Goal: Find specific page/section: Find specific page/section

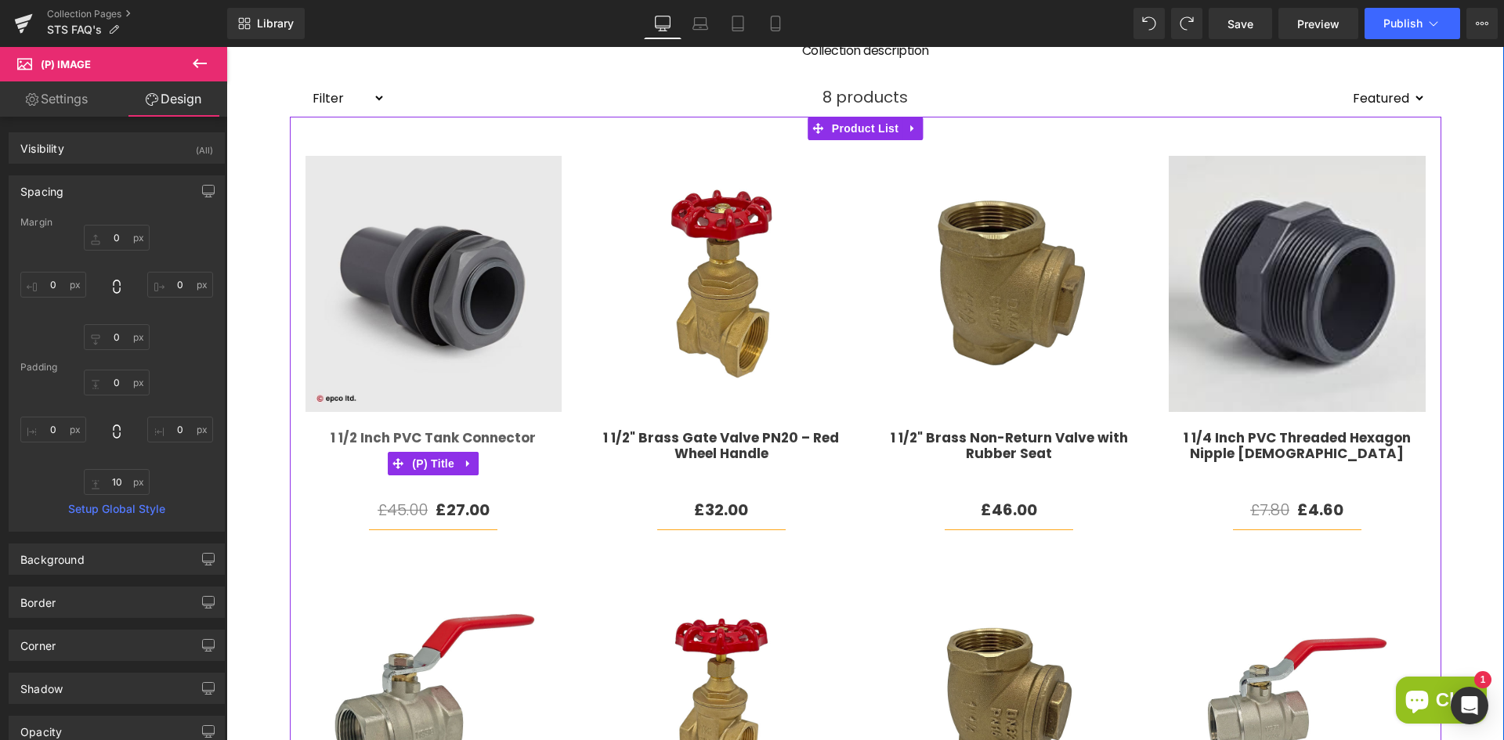
click at [518, 476] on link "1 1/2 Inch PVC Tank Connector" at bounding box center [433, 459] width 205 height 59
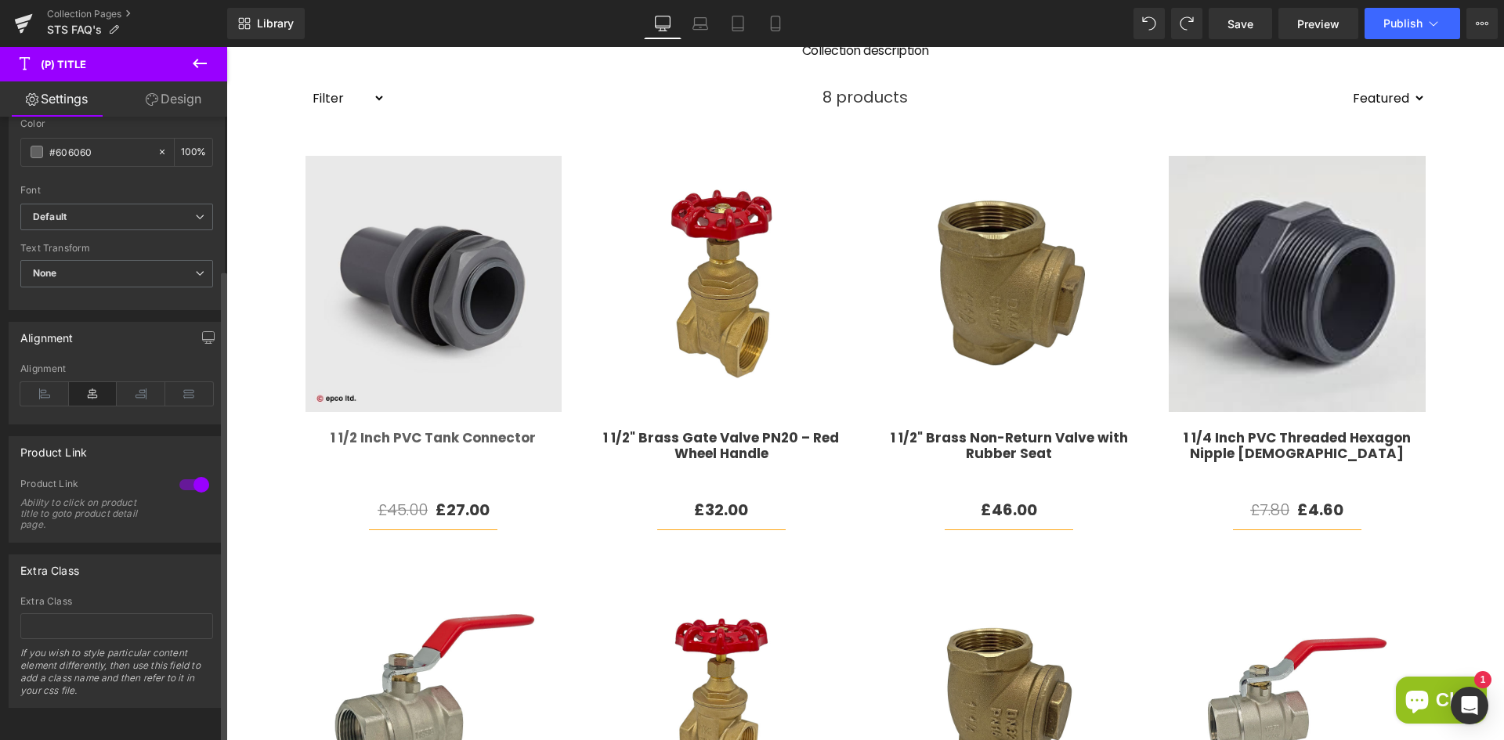
scroll to position [528, 0]
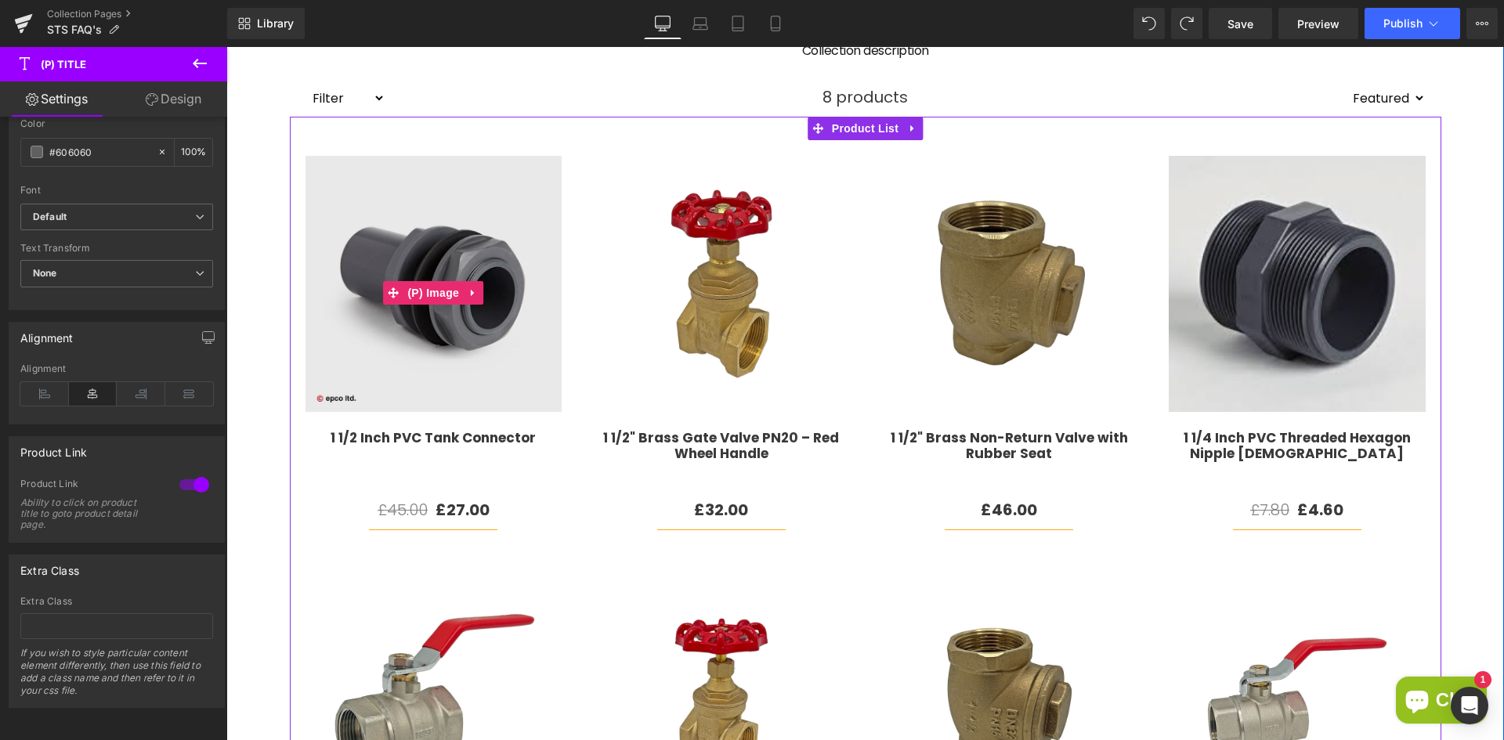
click at [449, 364] on img at bounding box center [434, 288] width 257 height 265
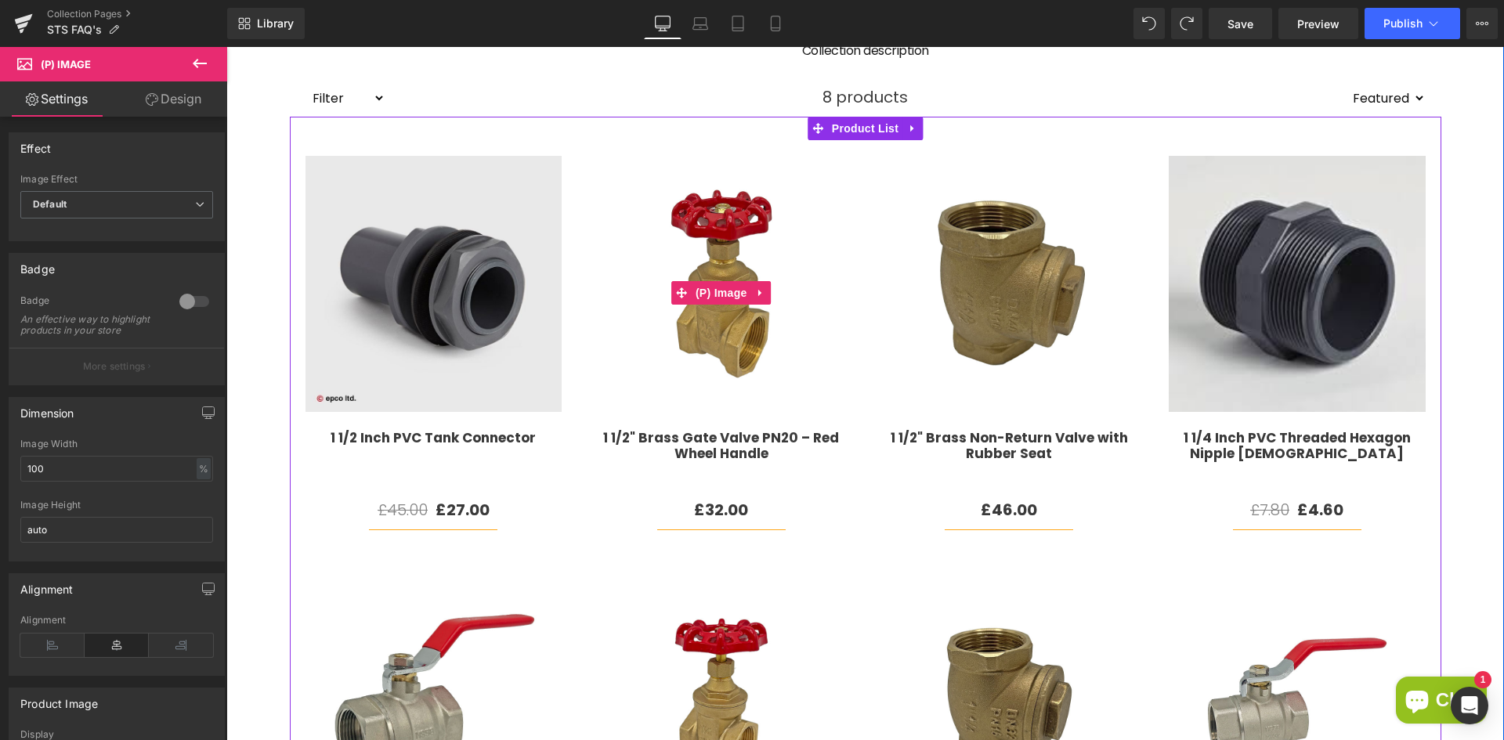
click at [625, 331] on img at bounding box center [721, 288] width 257 height 265
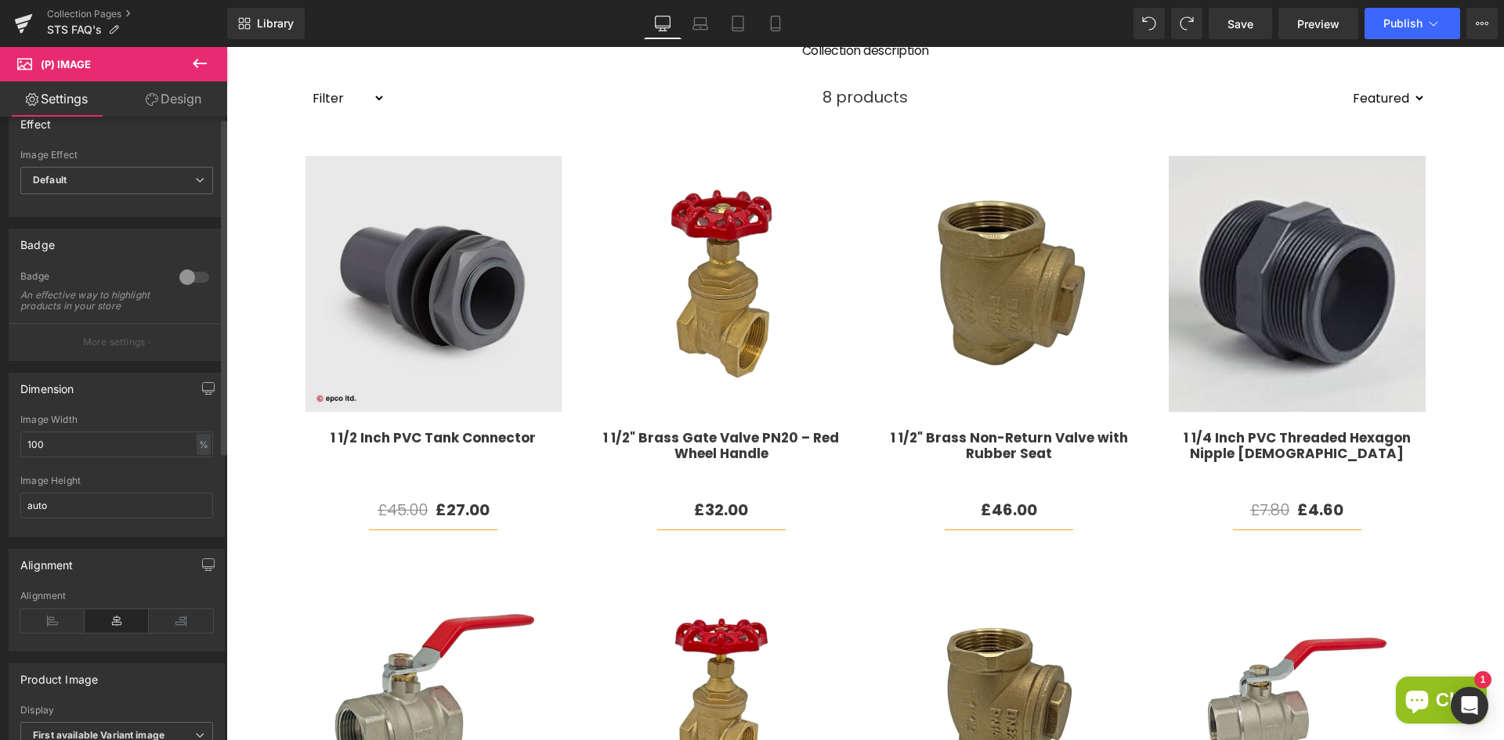
scroll to position [0, 0]
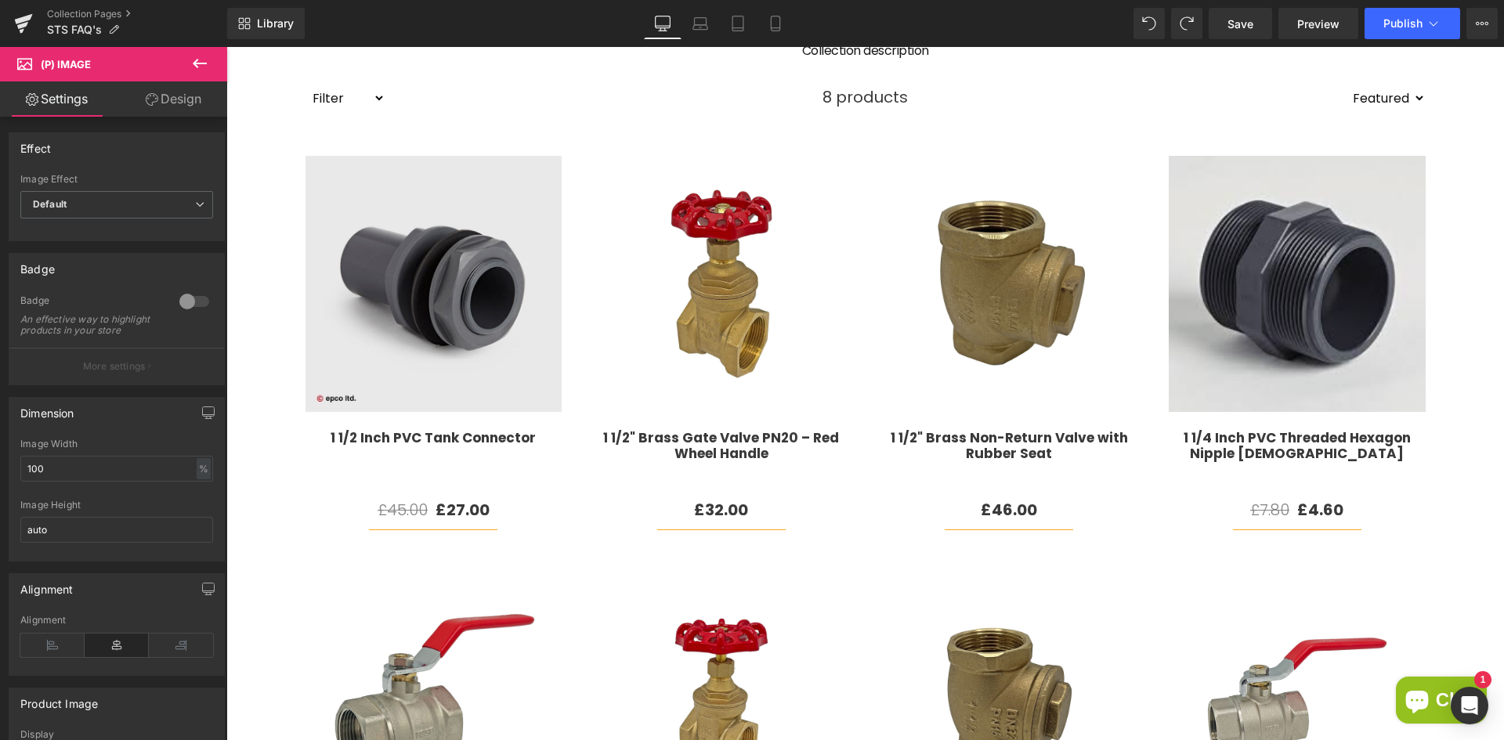
click at [207, 70] on icon at bounding box center [199, 63] width 19 height 19
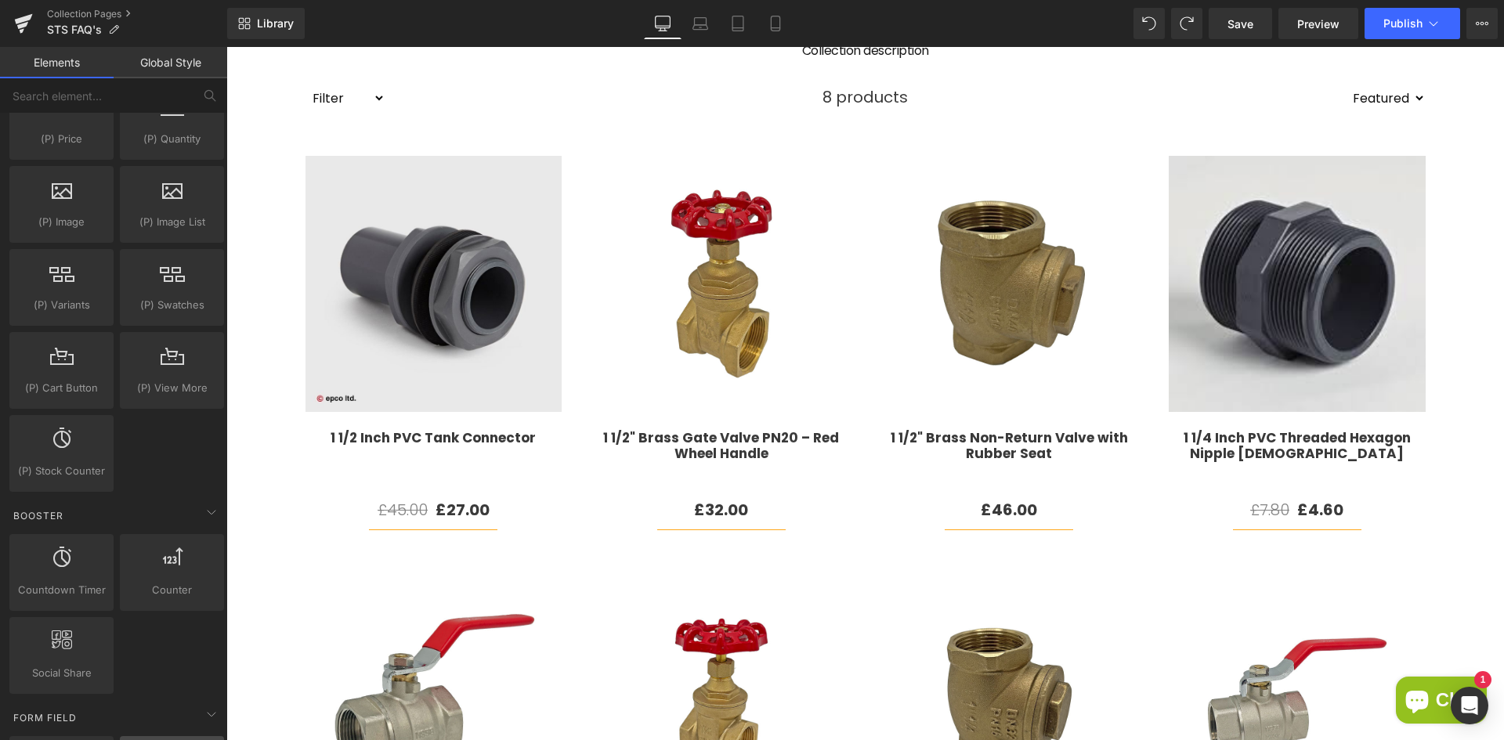
scroll to position [1175, 0]
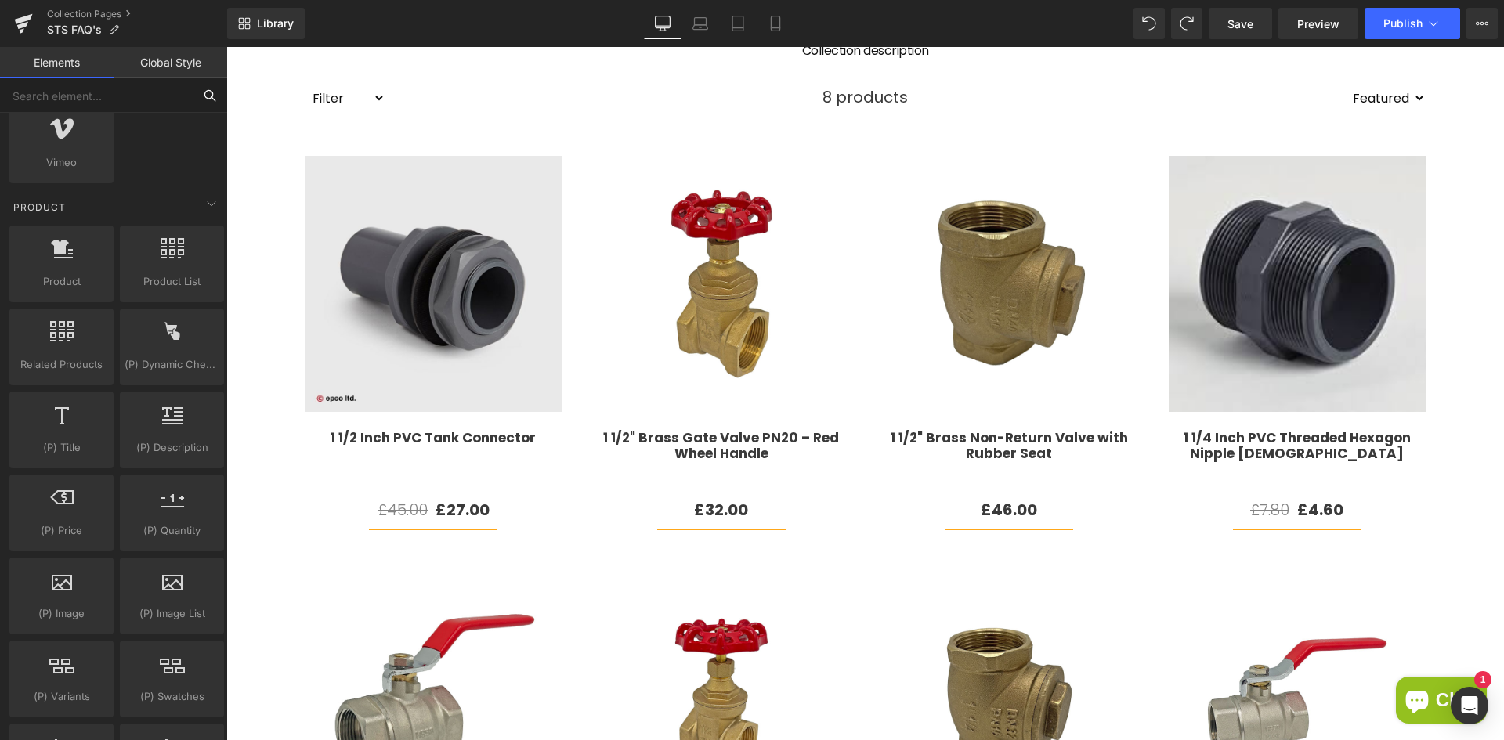
click at [100, 107] on input "text" at bounding box center [96, 95] width 193 height 34
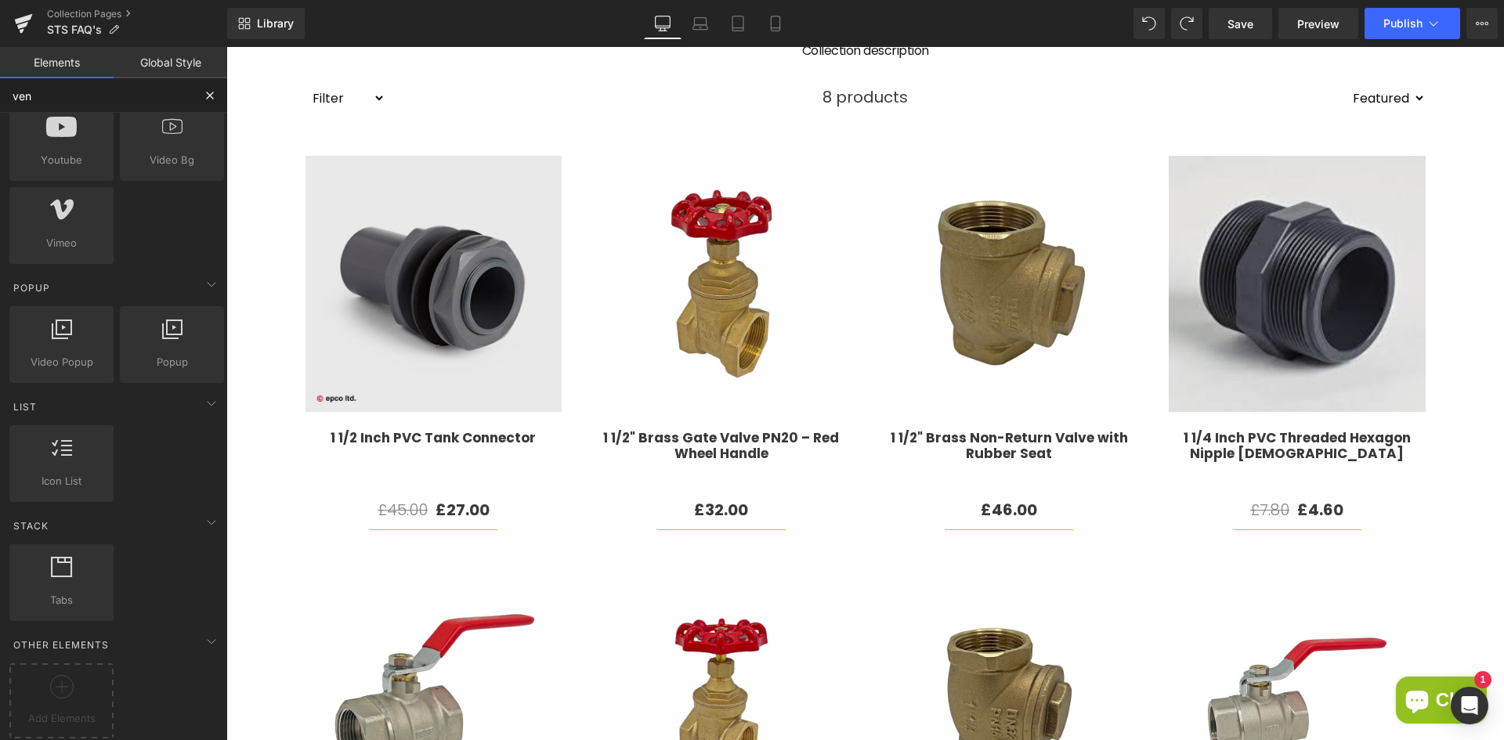
scroll to position [0, 0]
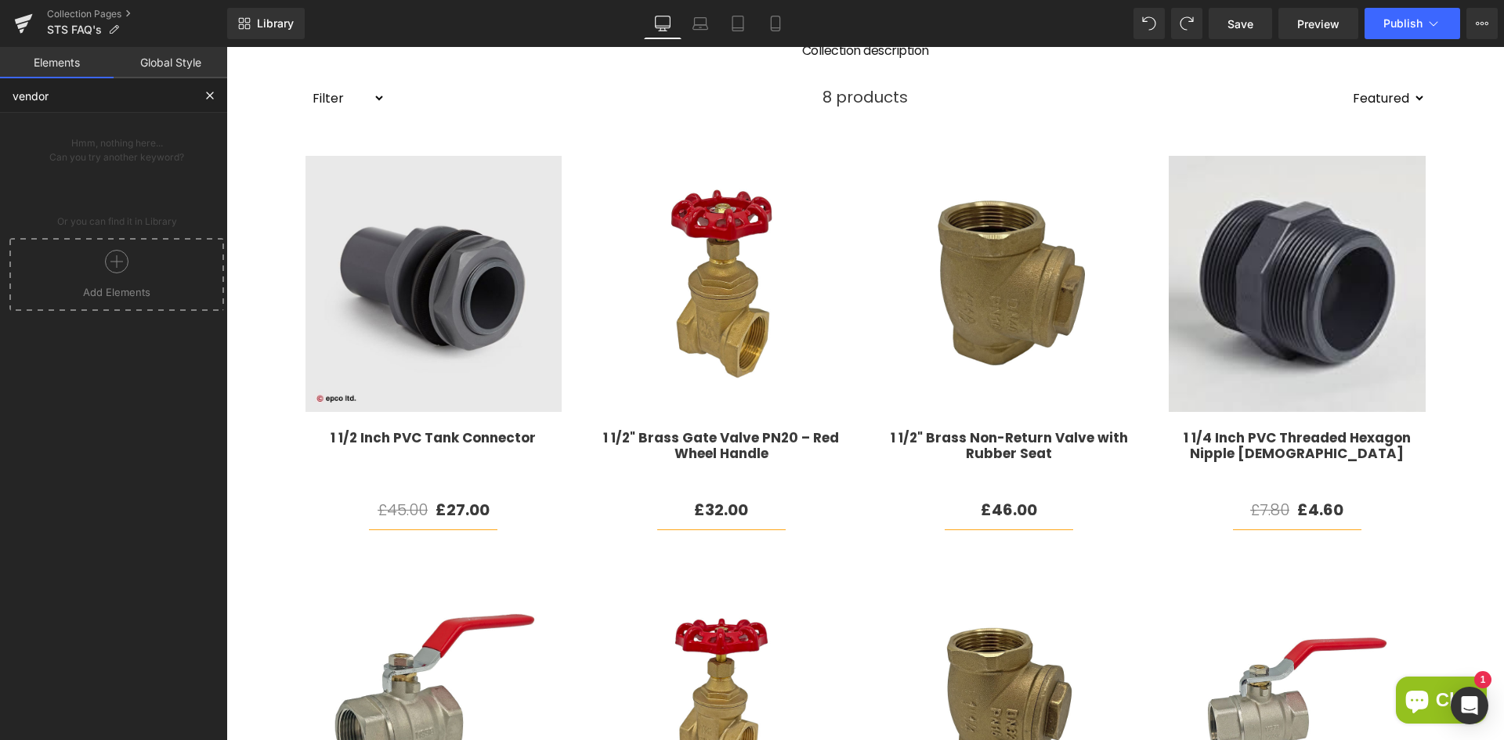
type input "vendor"
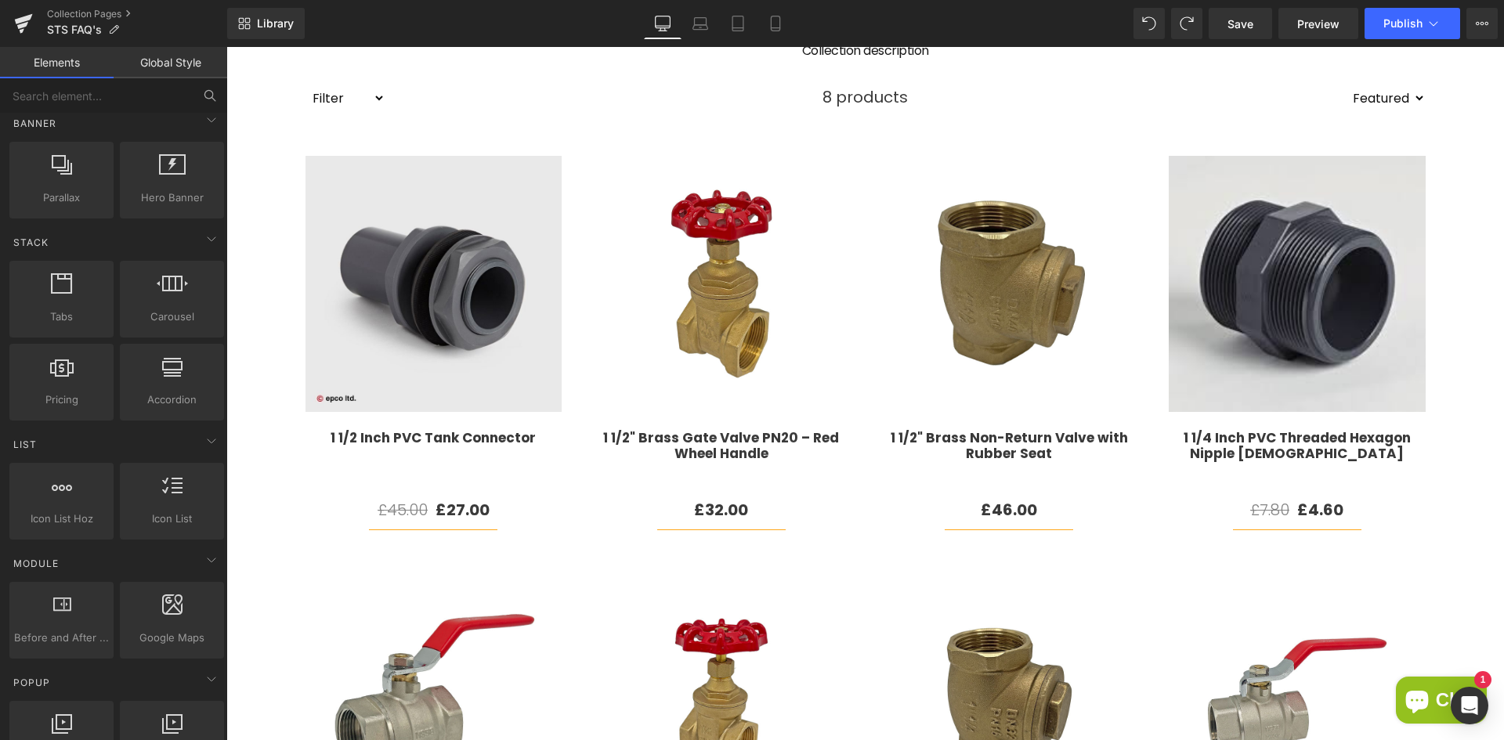
scroll to position [392, 0]
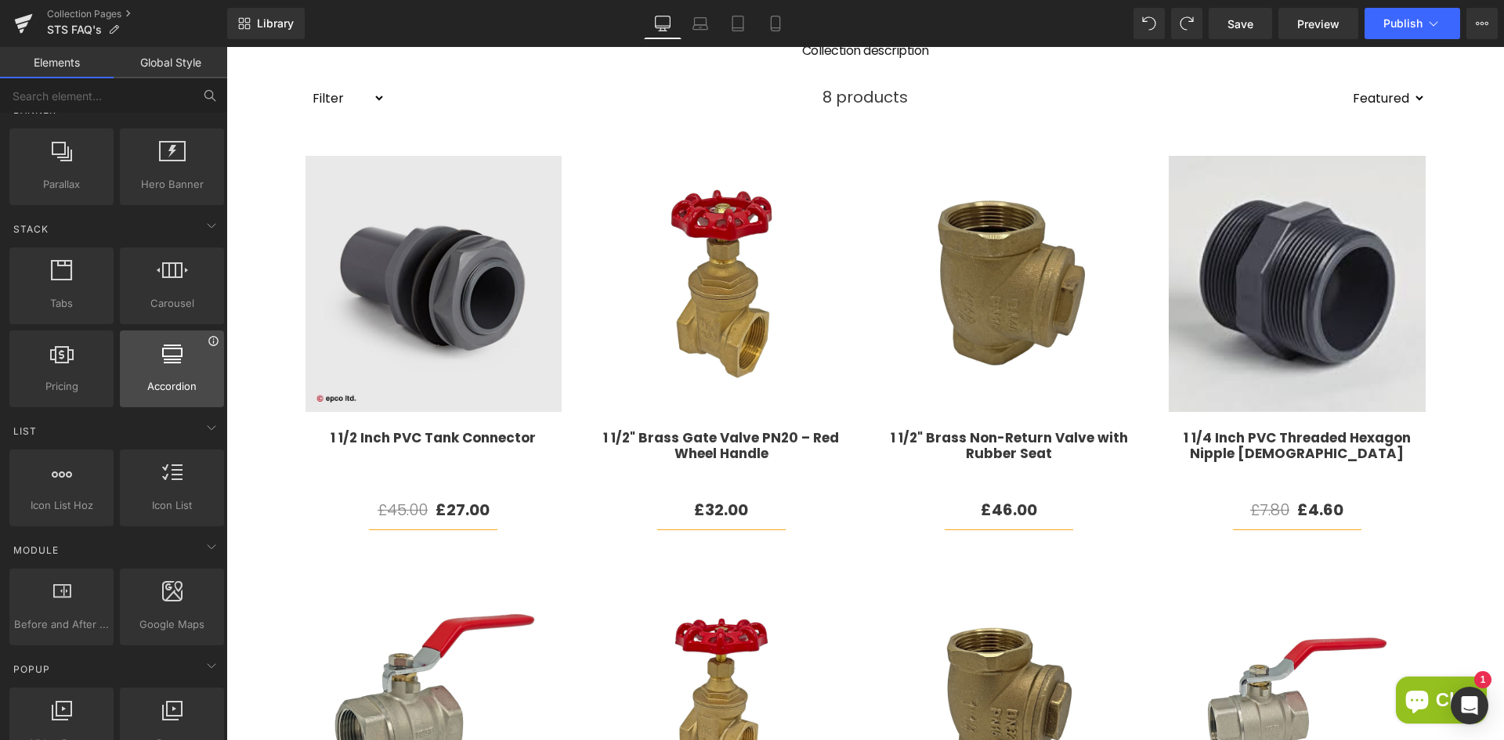
click at [210, 340] on icon at bounding box center [214, 341] width 12 height 12
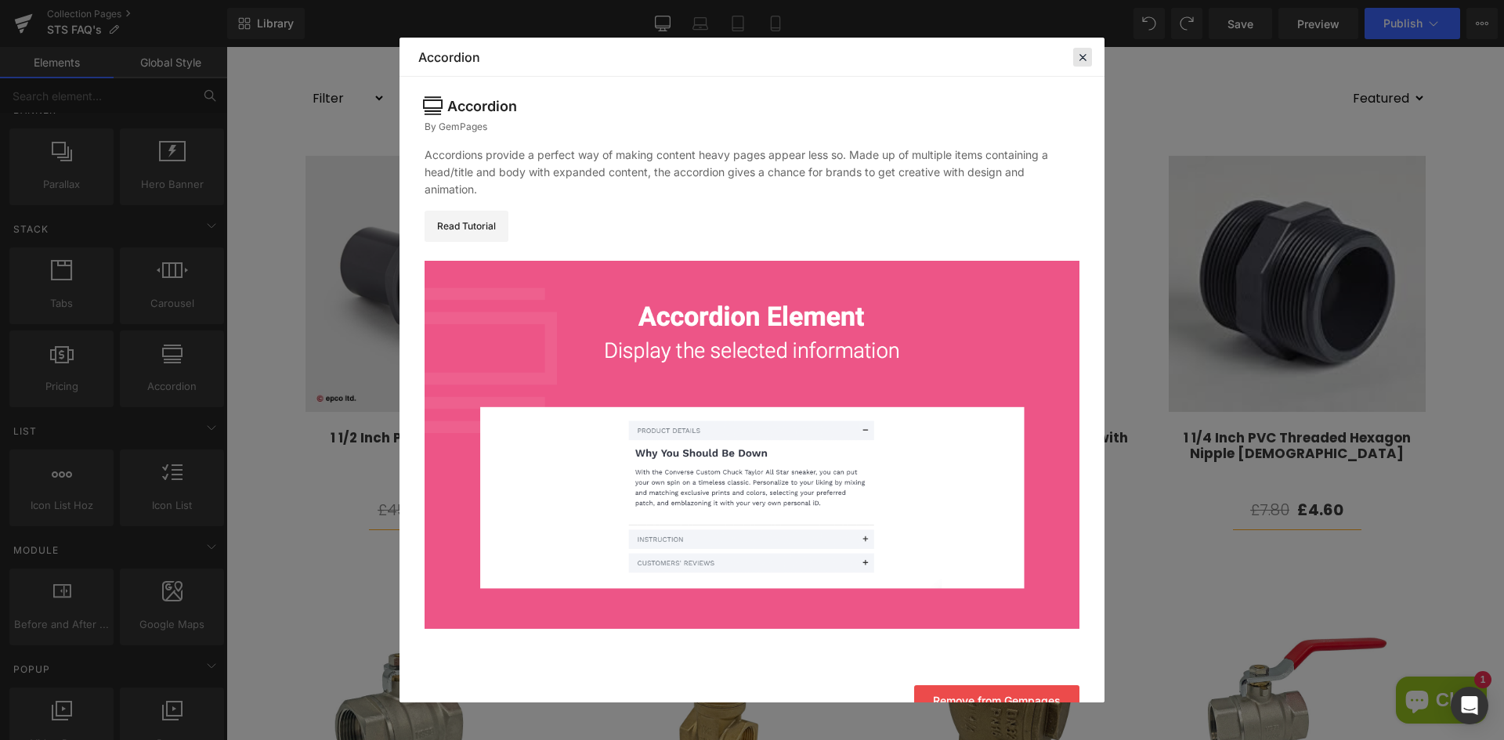
click at [1079, 60] on icon at bounding box center [1083, 57] width 14 height 14
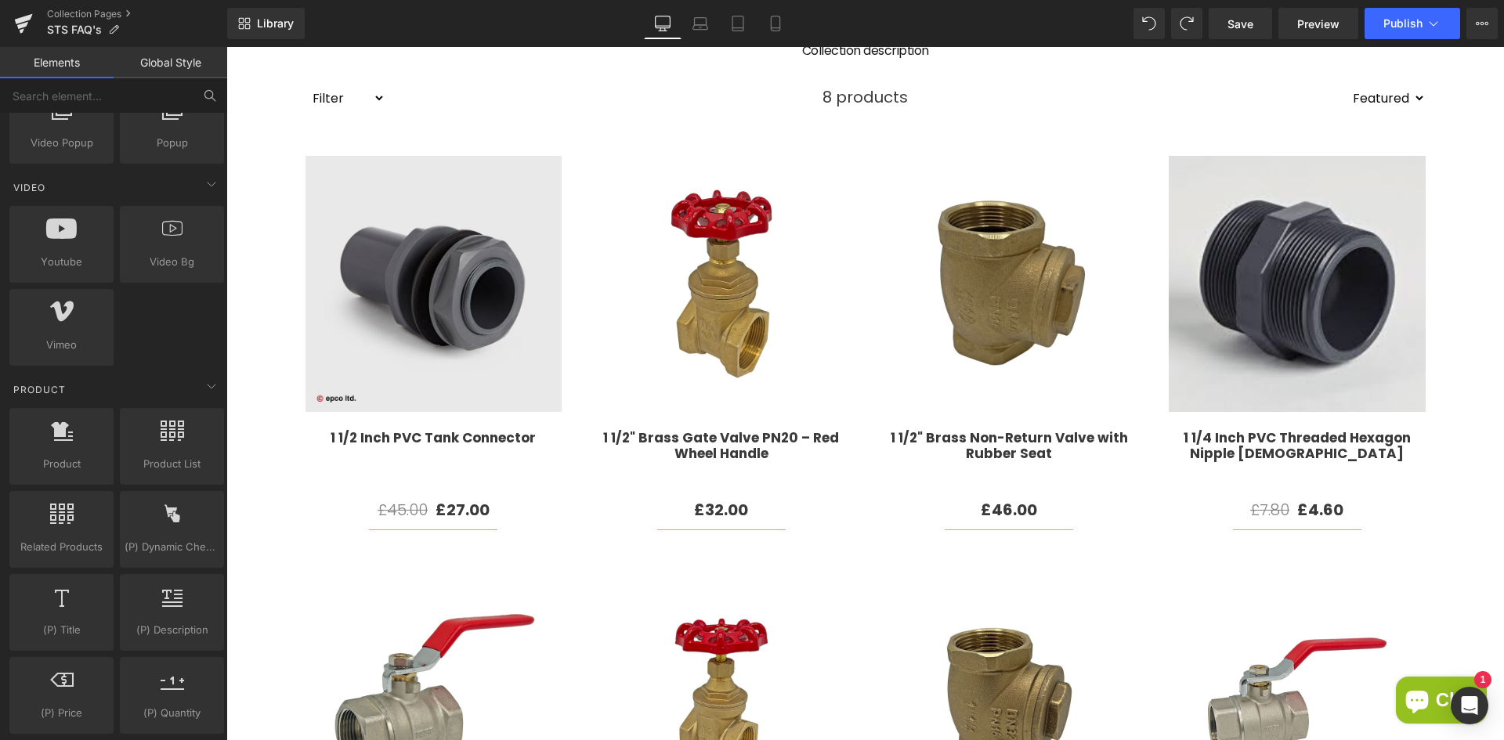
scroll to position [1019, 0]
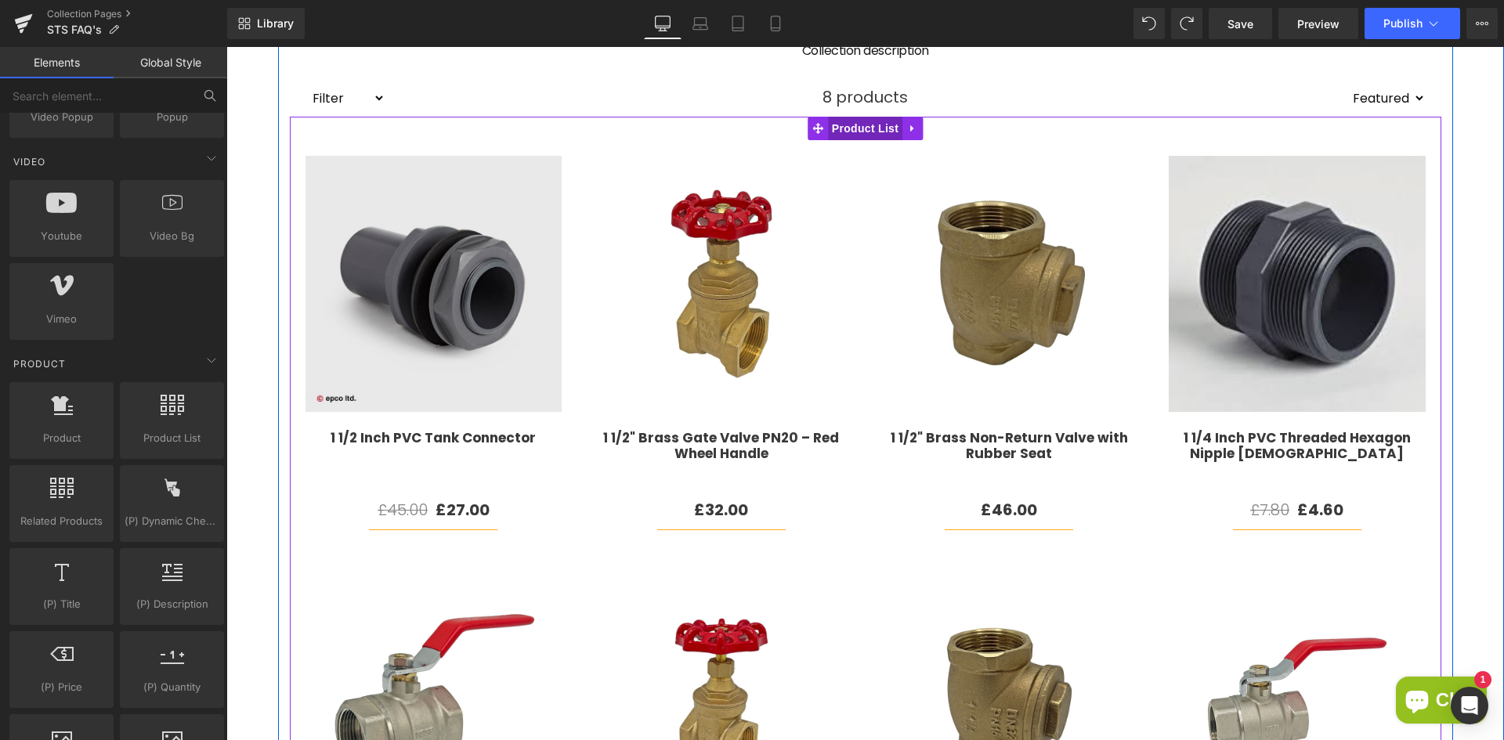
click at [852, 131] on span "Product List" at bounding box center [865, 129] width 74 height 24
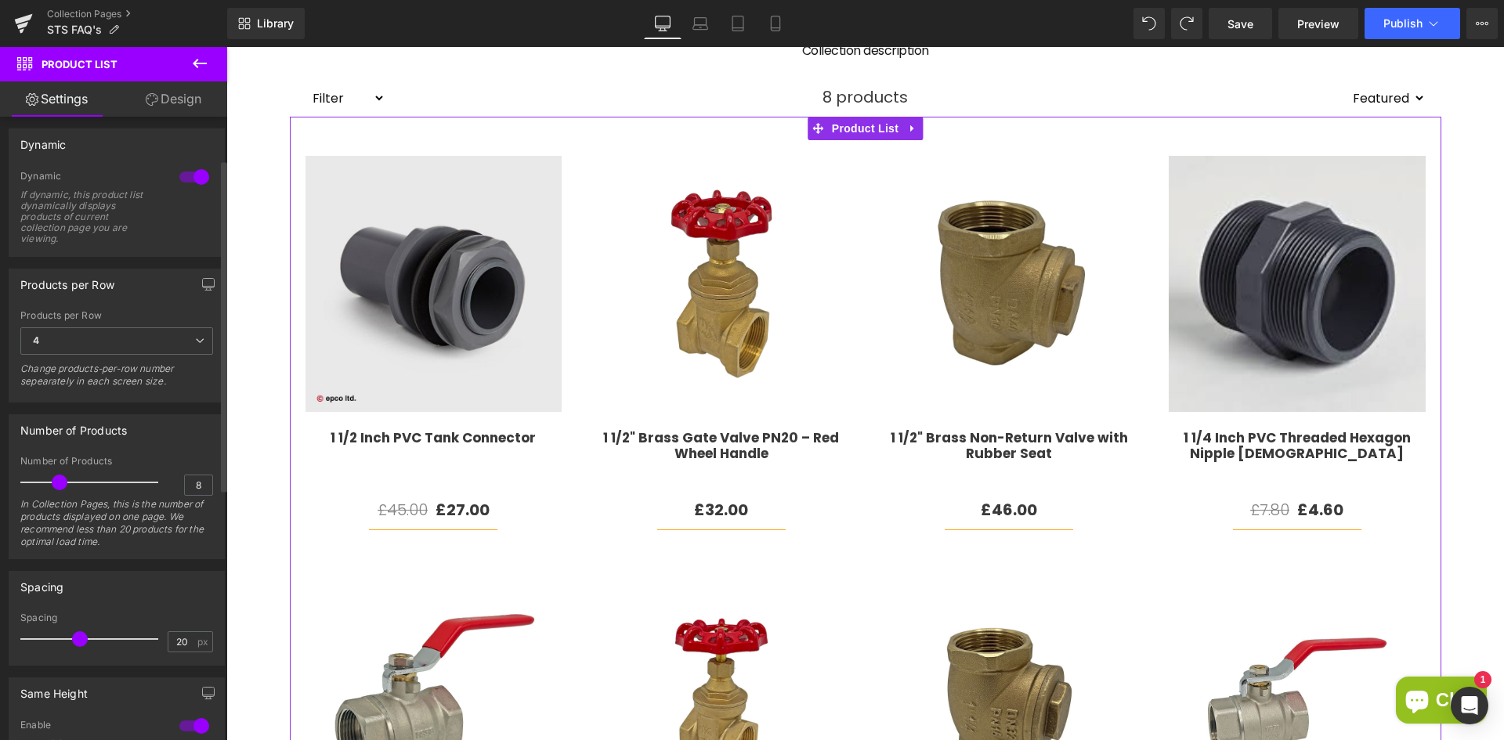
scroll to position [78, 0]
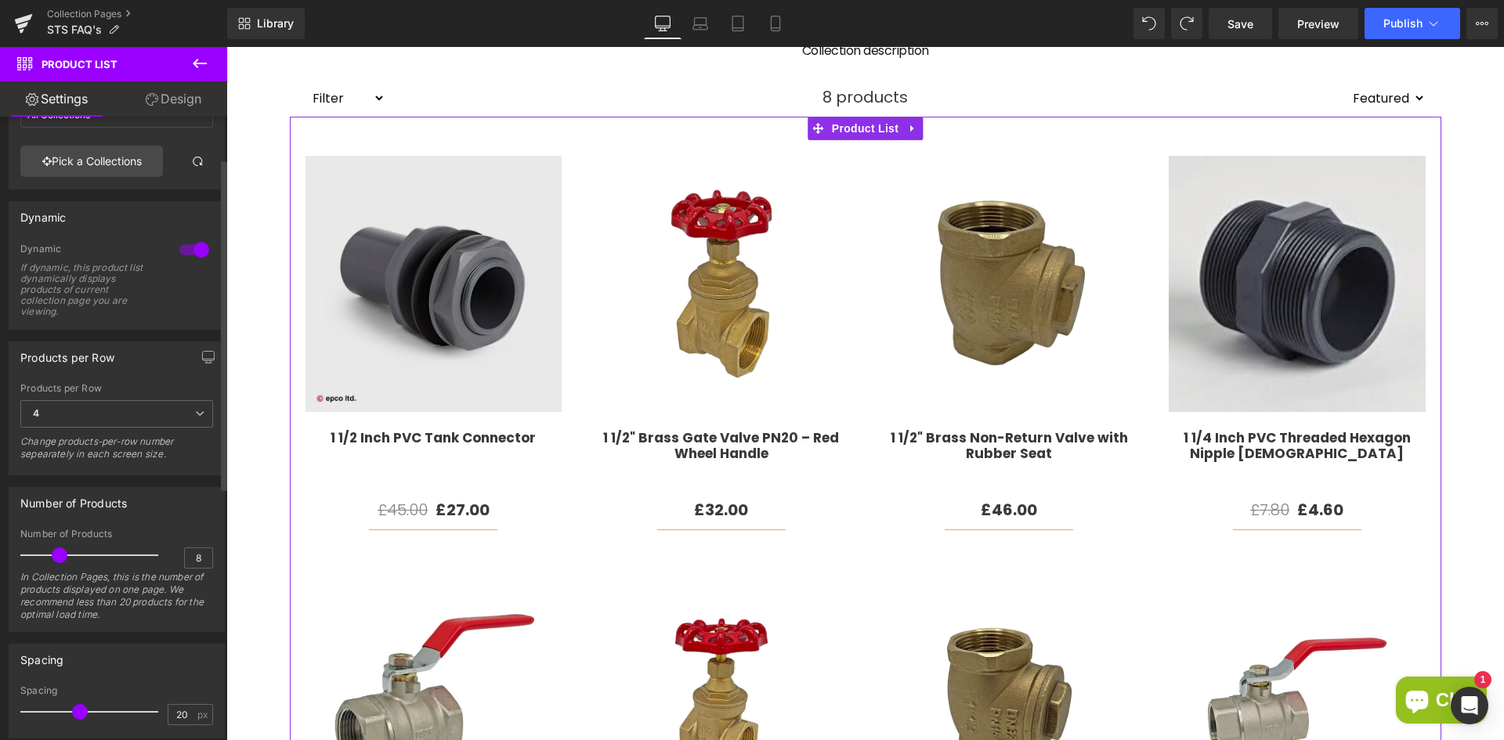
click at [190, 250] on div at bounding box center [195, 249] width 38 height 25
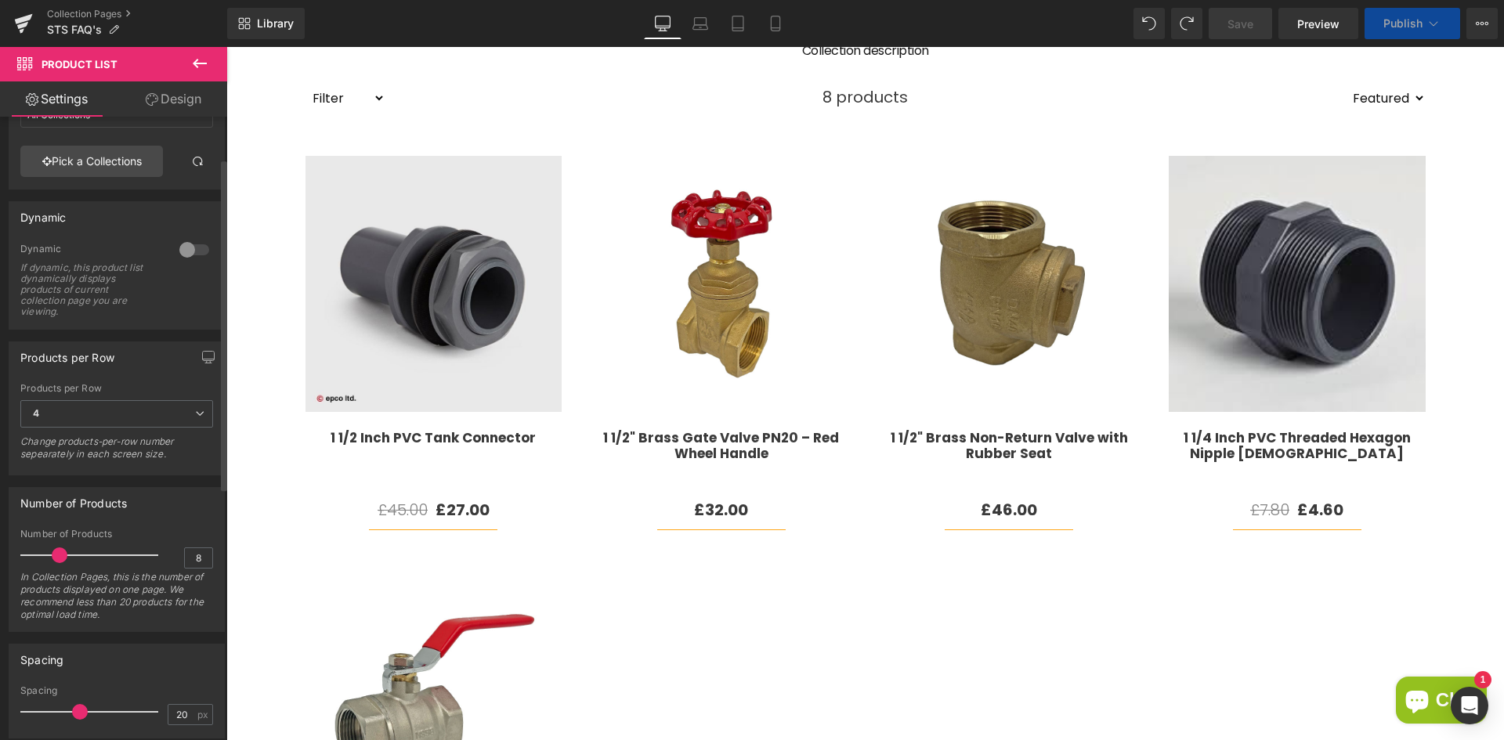
click at [187, 233] on div "Dynamic 0 Dynamic If dynamic, this product list dynamically displays products o…" at bounding box center [117, 265] width 216 height 128
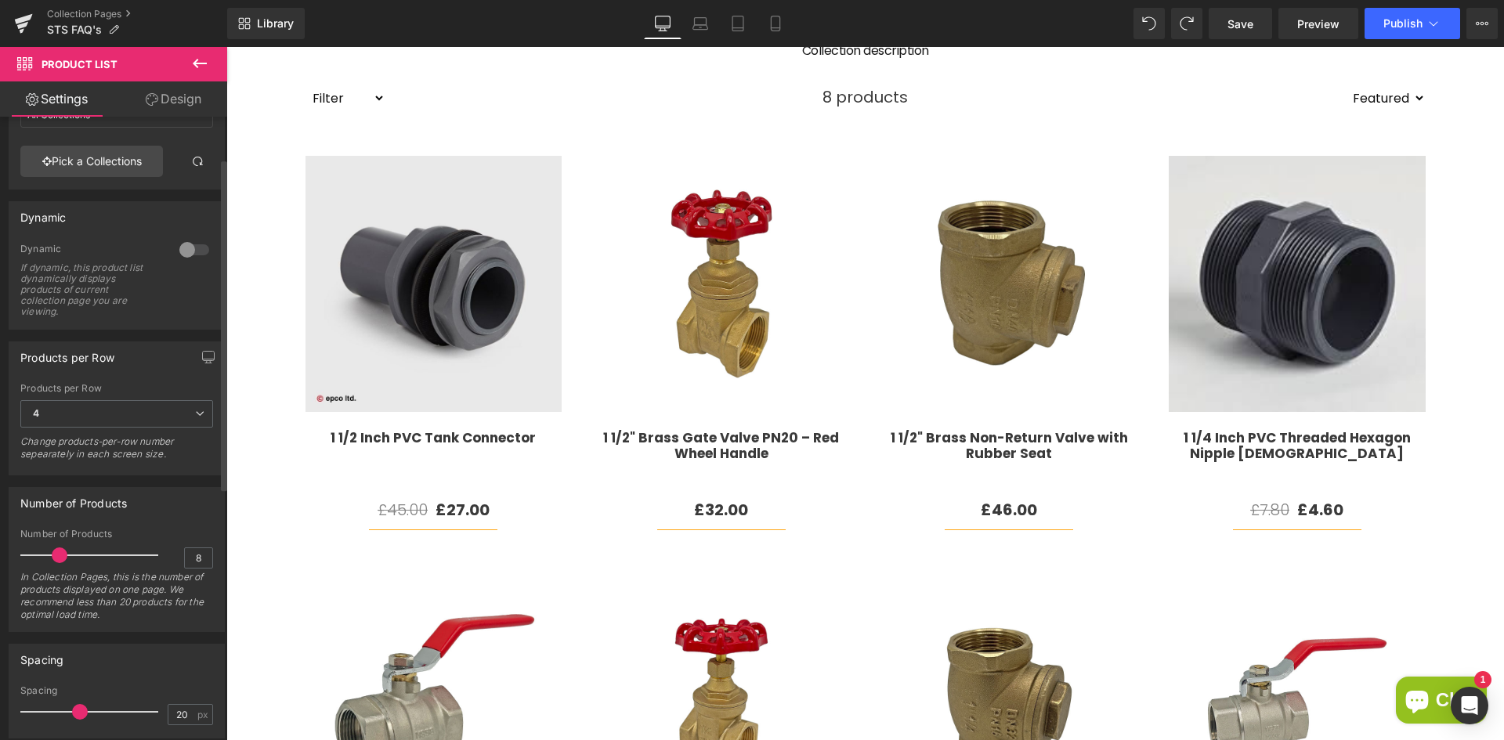
click at [182, 245] on div at bounding box center [195, 249] width 38 height 25
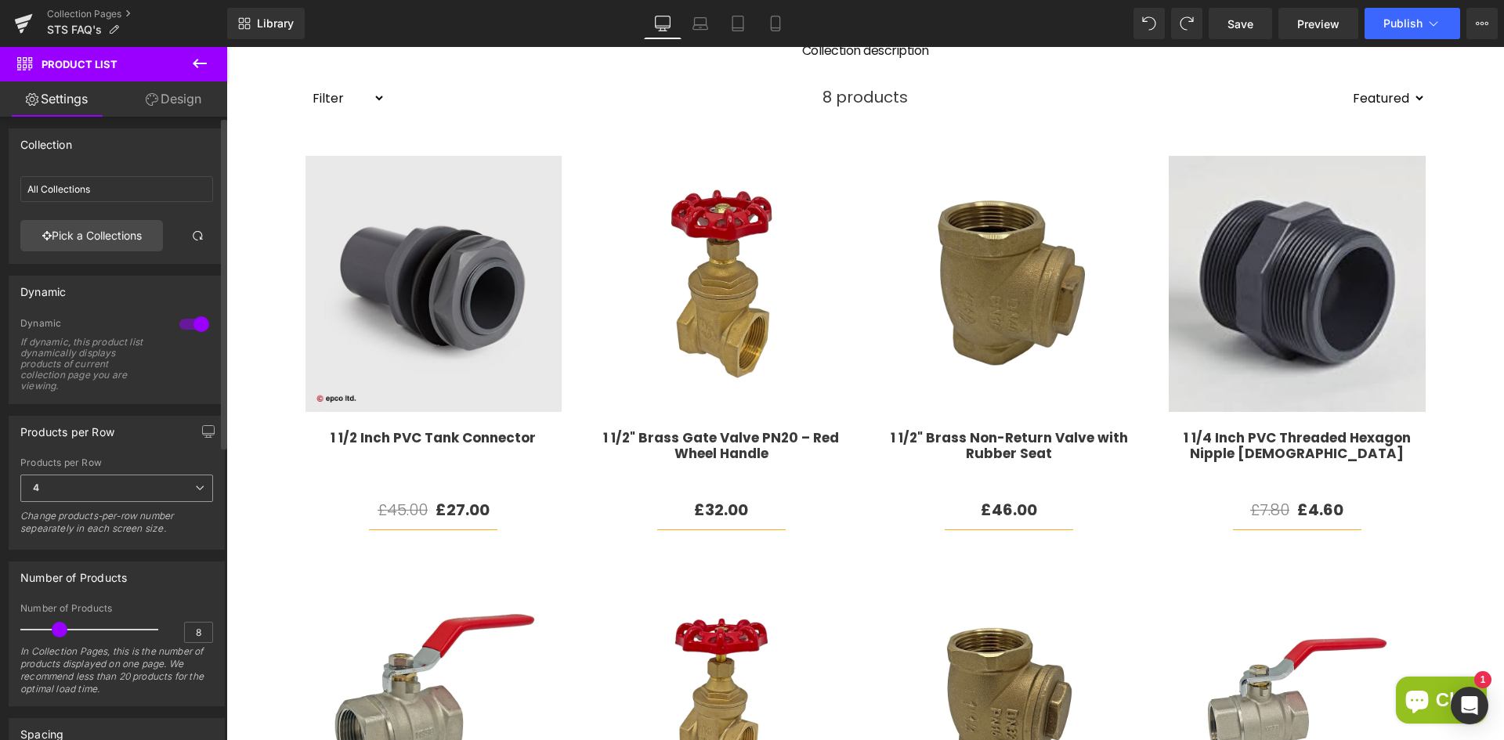
scroll to position [0, 0]
